Goal: Find contact information: Find contact information

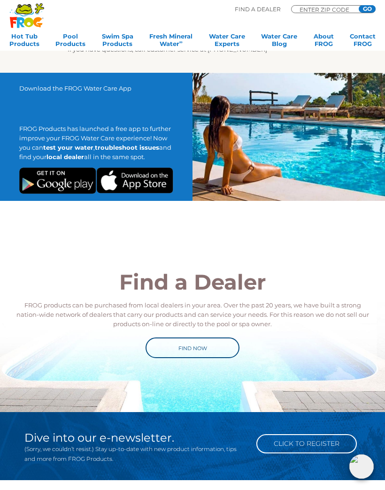
scroll to position [1365, 0]
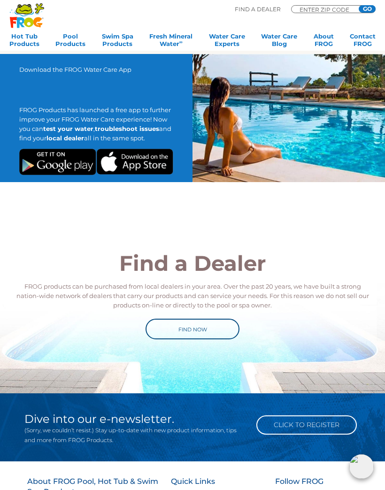
click at [211, 321] on link "Find Now" at bounding box center [192, 329] width 94 height 21
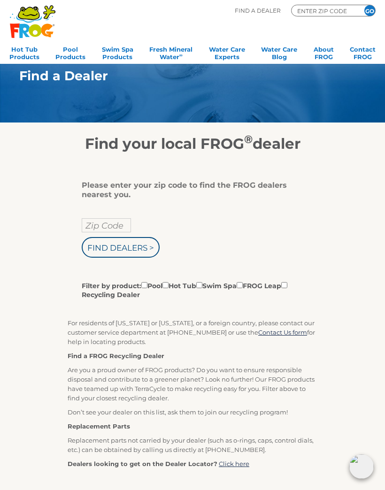
click at [143, 286] on input "Filter by product: Pool Hot Tub Swim Spa FROG Leap Recycling Dealer" at bounding box center [144, 285] width 6 height 6
checkbox input "true"
click at [112, 228] on input "Zip Code" at bounding box center [106, 225] width 49 height 14
type input "46307"
click at [134, 248] on input "Find Dealers >" at bounding box center [121, 247] width 78 height 21
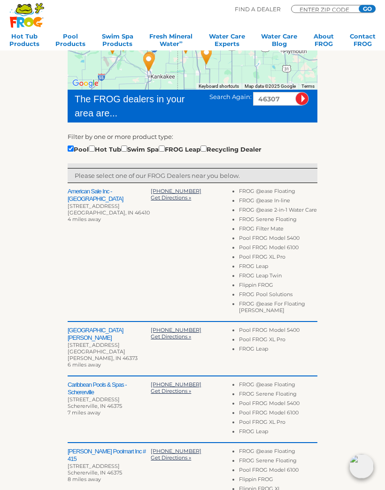
scroll to position [171, 0]
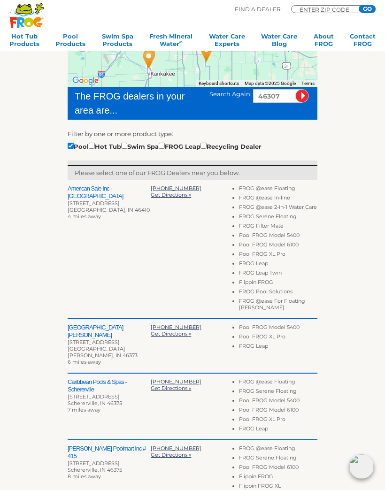
click at [113, 186] on h2 "American Sale Inc - [GEOGRAPHIC_DATA]" at bounding box center [109, 192] width 83 height 15
click at [175, 191] on span "[PHONE_NUMBER]" at bounding box center [176, 188] width 51 height 7
click at [111, 189] on h2 "American Sale Inc - [GEOGRAPHIC_DATA]" at bounding box center [109, 192] width 83 height 15
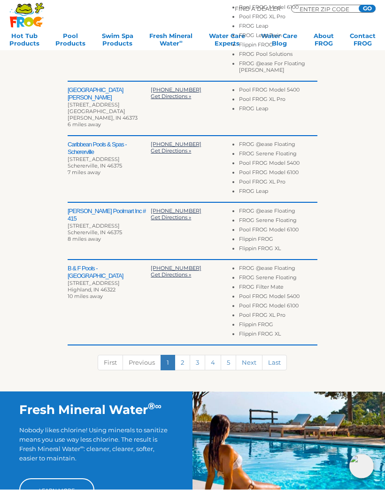
scroll to position [409, 0]
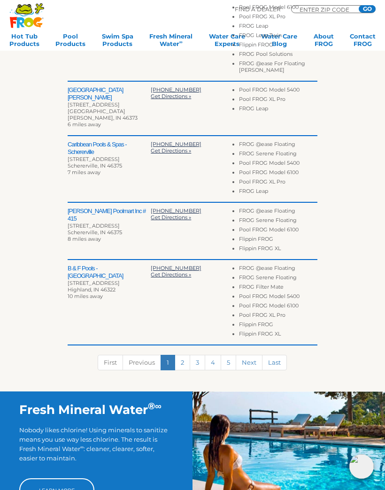
click at [184, 357] on link "2" at bounding box center [182, 362] width 15 height 15
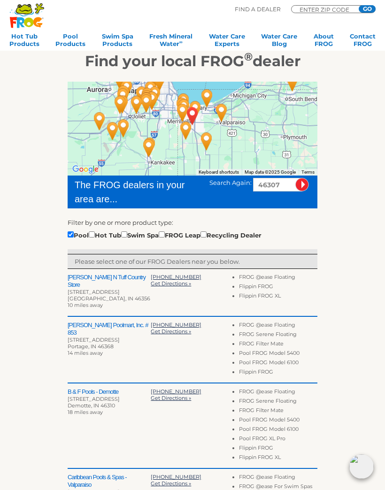
scroll to position [82, 0]
